Goal: Information Seeking & Learning: Check status

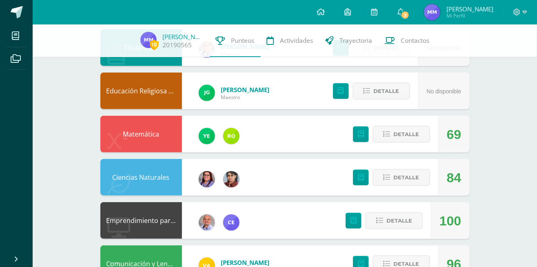
scroll to position [104, 0]
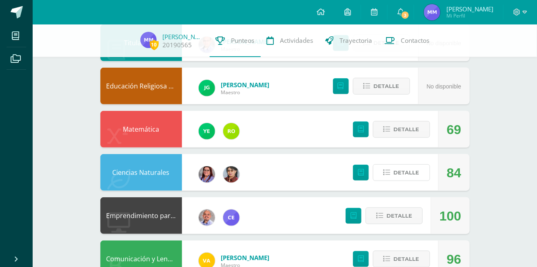
click at [424, 172] on button "Detalle" at bounding box center [401, 173] width 57 height 17
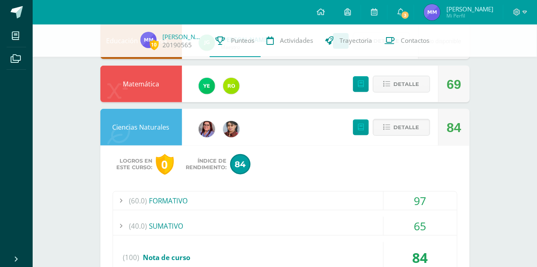
scroll to position [151, 0]
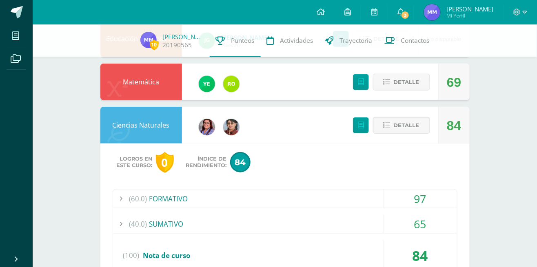
click at [346, 219] on div "(40.0) SUMATIVO" at bounding box center [285, 224] width 344 height 18
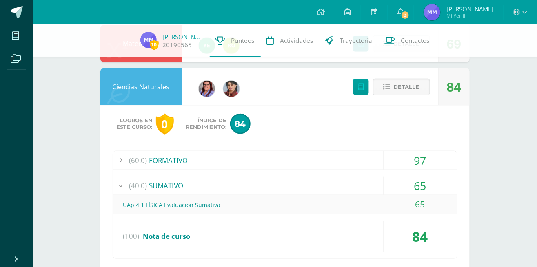
scroll to position [190, 0]
click at [200, 185] on div "(40.0) SUMATIVO" at bounding box center [285, 185] width 344 height 18
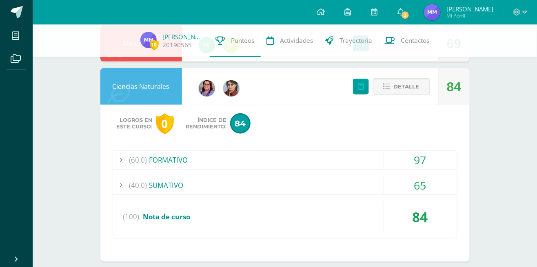
click at [204, 160] on div "(60.0) FORMATIVO" at bounding box center [285, 160] width 344 height 18
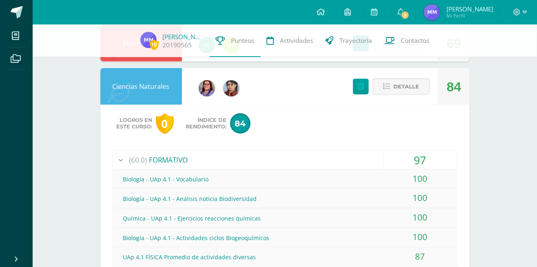
click at [309, 157] on div "(60.0) FORMATIVO" at bounding box center [285, 160] width 344 height 18
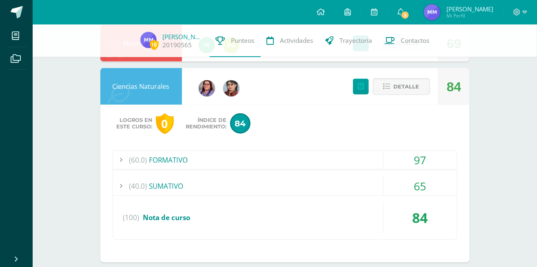
click at [402, 87] on span "Detalle" at bounding box center [407, 86] width 26 height 15
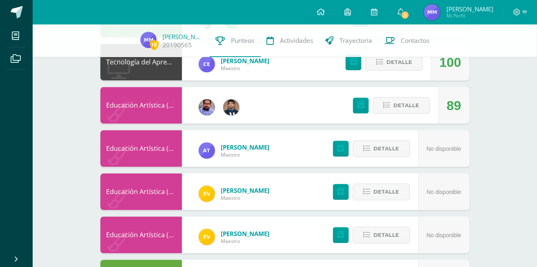
scroll to position [474, 0]
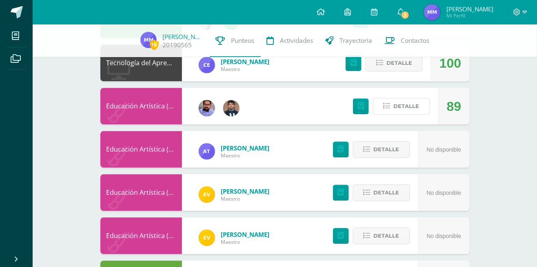
click at [405, 113] on span "Detalle" at bounding box center [407, 106] width 26 height 15
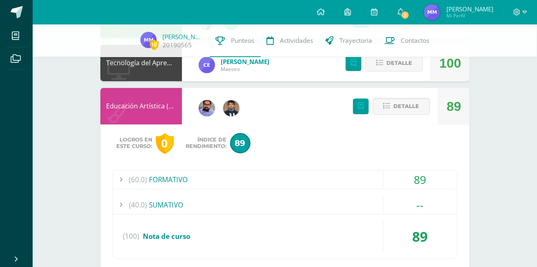
click at [343, 182] on div "(60.0) FORMATIVO" at bounding box center [285, 180] width 344 height 18
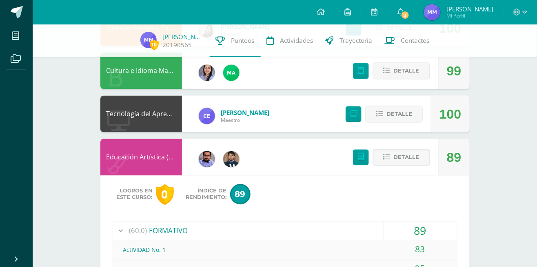
scroll to position [422, 0]
click at [422, 159] on button "Detalle" at bounding box center [401, 158] width 57 height 17
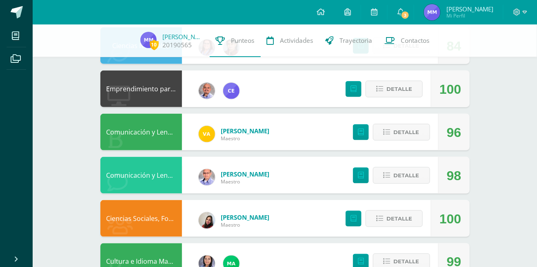
scroll to position [230, 0]
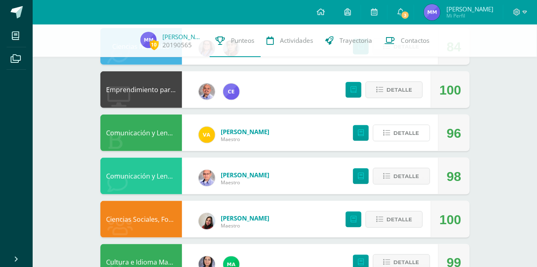
click at [419, 133] on span "Detalle" at bounding box center [407, 133] width 26 height 15
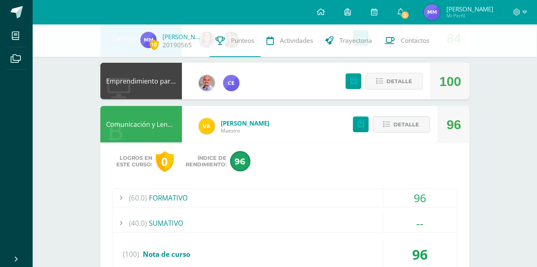
click at [372, 204] on div "(60.0) FORMATIVO" at bounding box center [285, 198] width 344 height 18
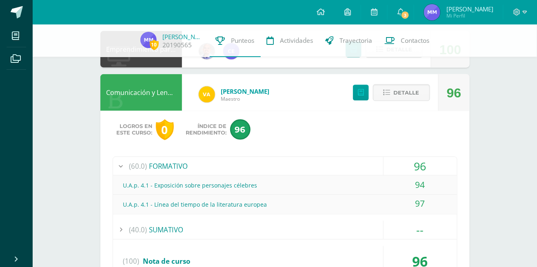
scroll to position [272, 0]
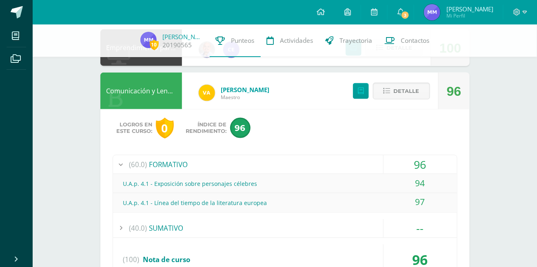
click at [404, 95] on span "Detalle" at bounding box center [407, 91] width 26 height 15
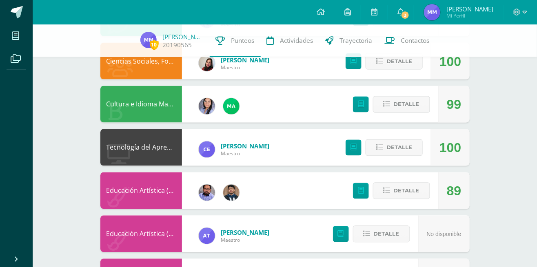
scroll to position [390, 0]
